Goal: Task Accomplishment & Management: Use online tool/utility

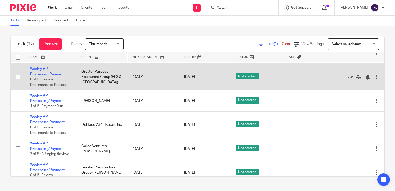
scroll to position [77, 0]
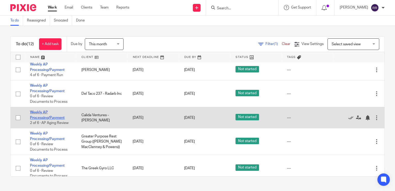
click at [56, 117] on link "Weekly AP Processing/Payment" at bounding box center [47, 114] width 35 height 9
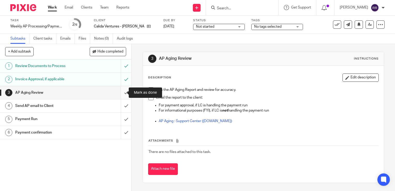
click at [123, 92] on input "submit" at bounding box center [65, 92] width 131 height 13
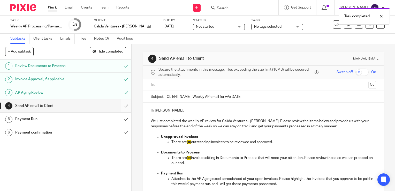
click at [123, 107] on input "submit" at bounding box center [65, 105] width 131 height 13
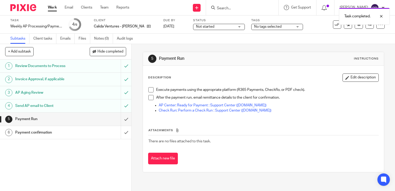
click at [49, 7] on link "Work" at bounding box center [52, 7] width 9 height 5
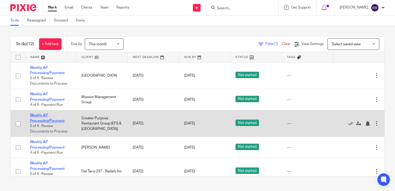
click at [49, 120] on link "Weekly AP Processing/Payment" at bounding box center [47, 117] width 35 height 9
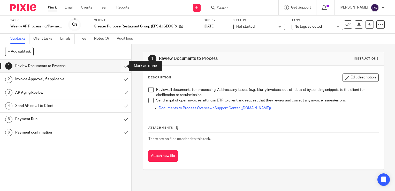
click at [123, 66] on input "submit" at bounding box center [65, 65] width 131 height 13
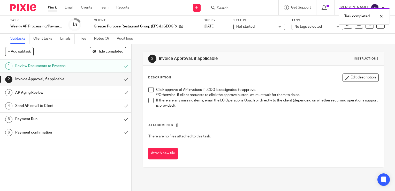
click at [121, 78] on input "submit" at bounding box center [65, 79] width 131 height 13
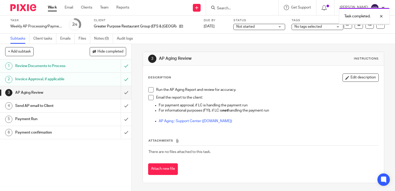
click at [122, 92] on input "submit" at bounding box center [65, 92] width 131 height 13
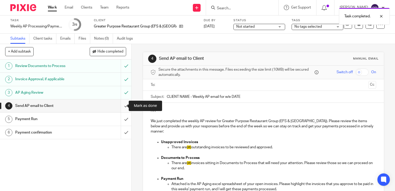
click at [122, 105] on input "submit" at bounding box center [65, 105] width 131 height 13
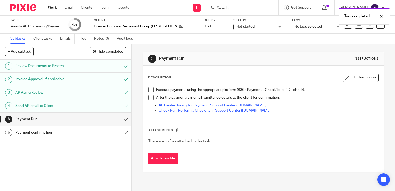
click at [53, 10] on link "Work" at bounding box center [52, 7] width 9 height 5
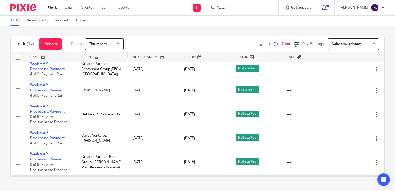
scroll to position [77, 0]
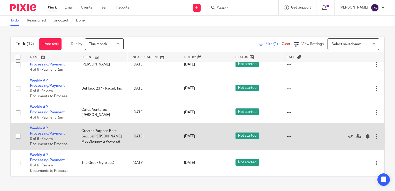
click at [56, 135] on link "Weekly AP Processing/Payment" at bounding box center [47, 130] width 35 height 9
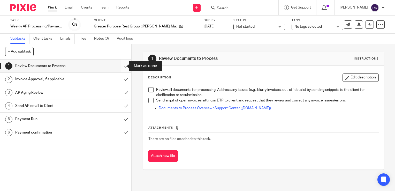
drag, startPoint x: 123, startPoint y: 68, endPoint x: 124, endPoint y: 71, distance: 3.0
click at [123, 68] on input "submit" at bounding box center [65, 65] width 131 height 13
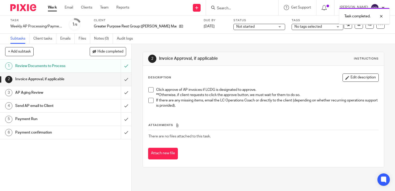
click at [122, 79] on input "submit" at bounding box center [65, 79] width 131 height 13
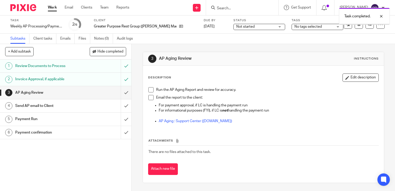
click at [119, 95] on input "submit" at bounding box center [65, 92] width 131 height 13
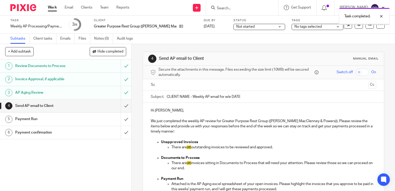
click at [120, 107] on input "submit" at bounding box center [65, 105] width 131 height 13
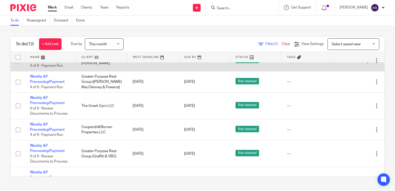
scroll to position [155, 0]
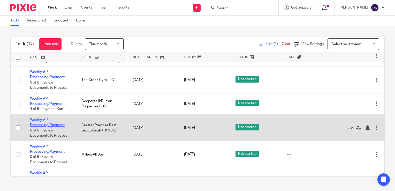
click at [34, 125] on link "Weekly AP Processing/Payment" at bounding box center [47, 122] width 35 height 9
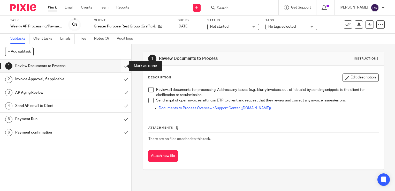
click at [122, 65] on input "submit" at bounding box center [65, 65] width 131 height 13
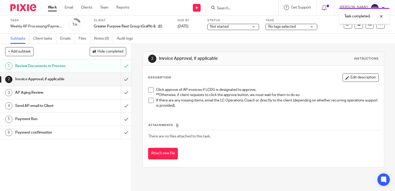
click at [121, 80] on input "submit" at bounding box center [65, 79] width 131 height 13
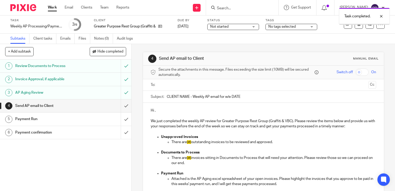
click at [121, 105] on input "submit" at bounding box center [65, 105] width 131 height 13
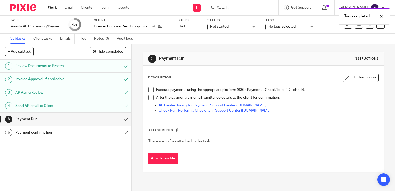
click at [52, 9] on link "Work" at bounding box center [52, 7] width 9 height 5
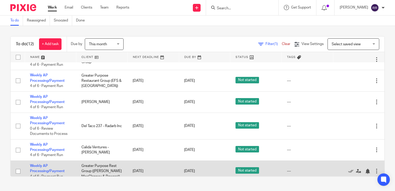
scroll to position [40, 0]
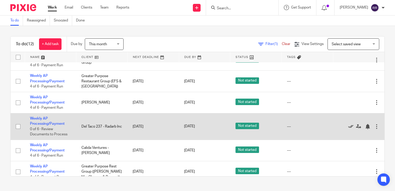
click at [348, 126] on icon at bounding box center [350, 126] width 5 height 5
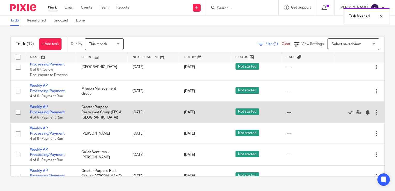
scroll to position [0, 0]
